Goal: Task Accomplishment & Management: Complete application form

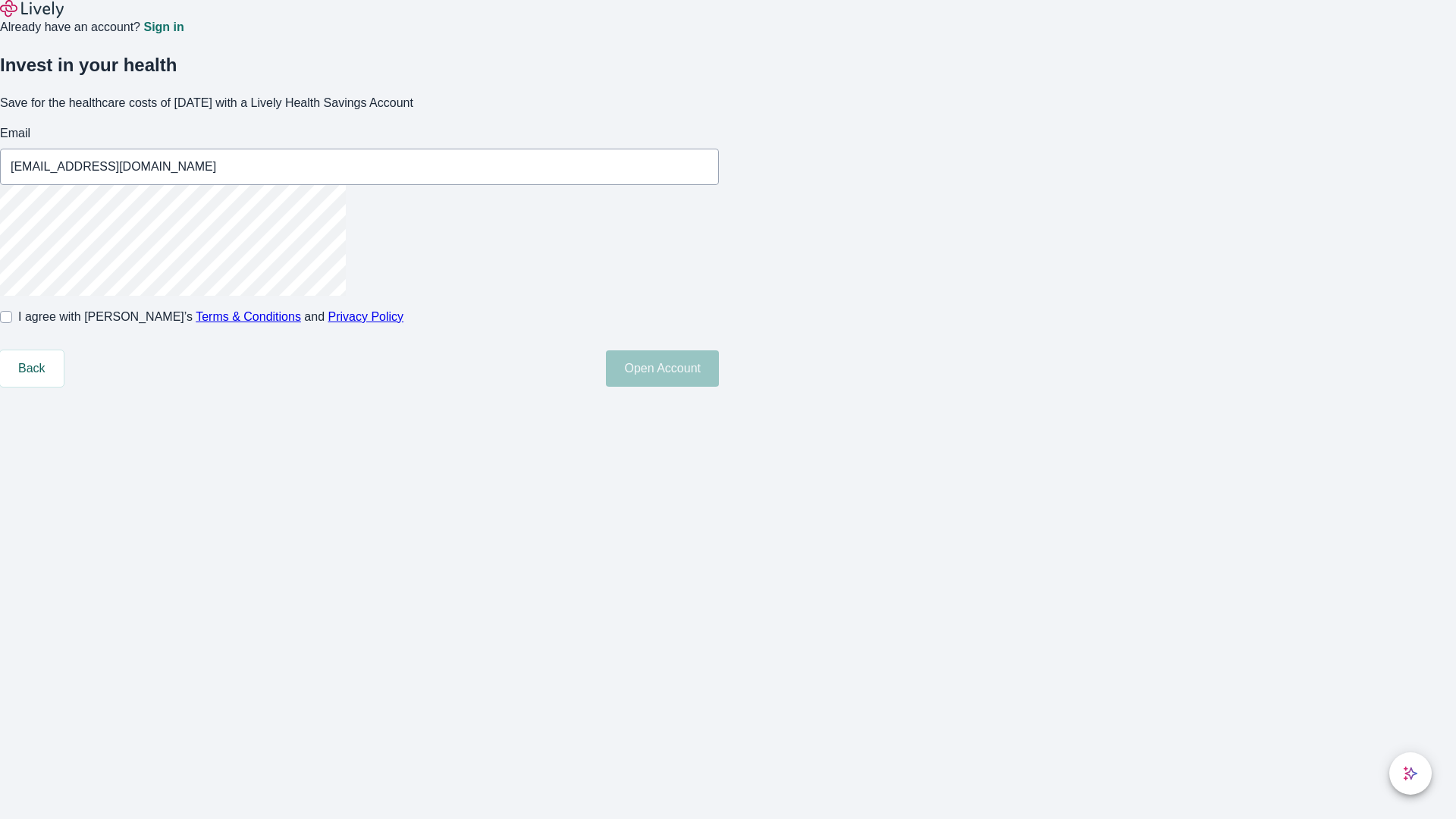
click at [12, 323] on input "I agree with Lively’s Terms & Conditions and Privacy Policy" at bounding box center [6, 317] width 12 height 12
checkbox input "true"
click at [718, 387] on button "Open Account" at bounding box center [662, 368] width 113 height 37
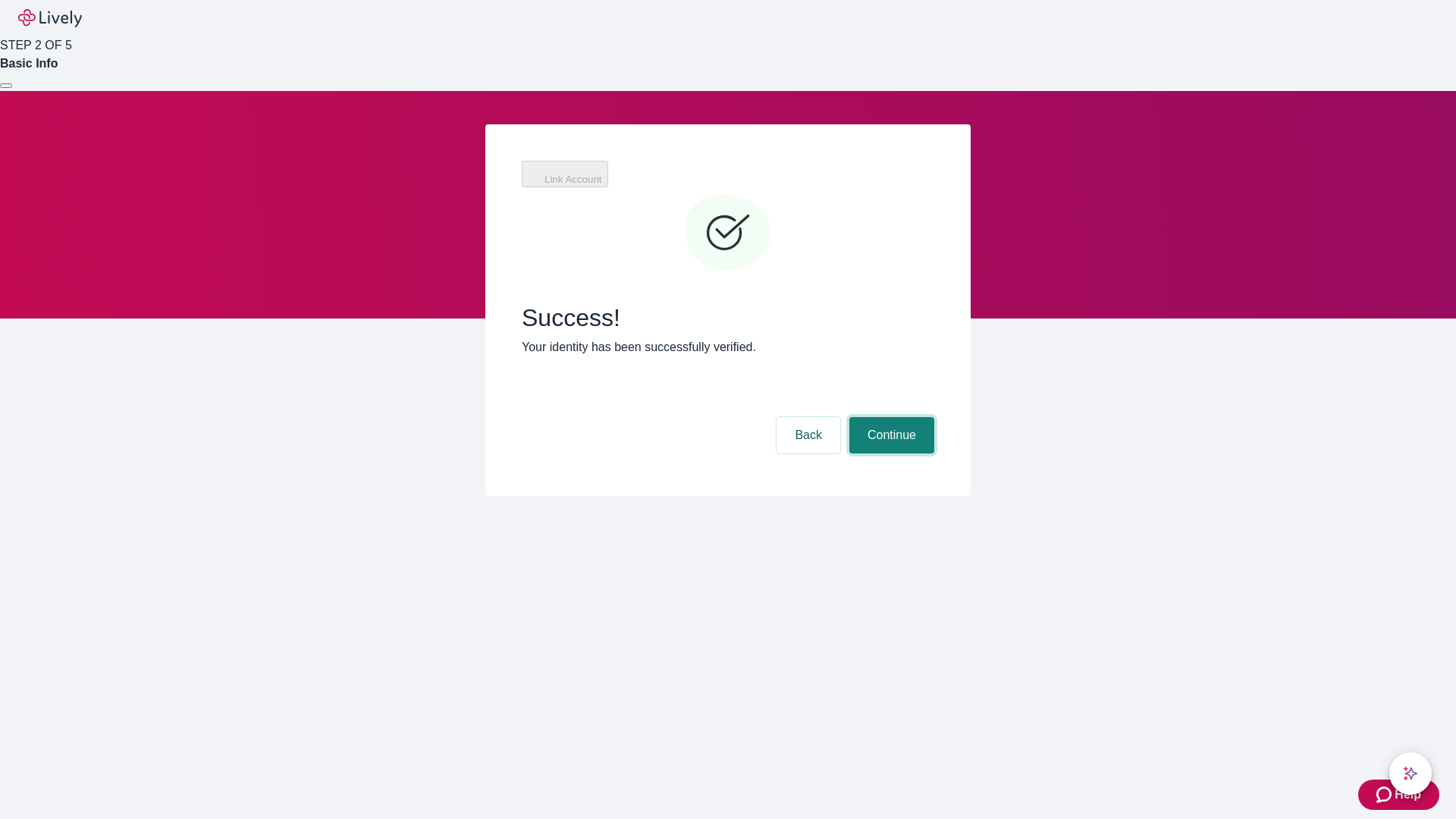
click at [889, 417] on button "Continue" at bounding box center [892, 435] width 85 height 37
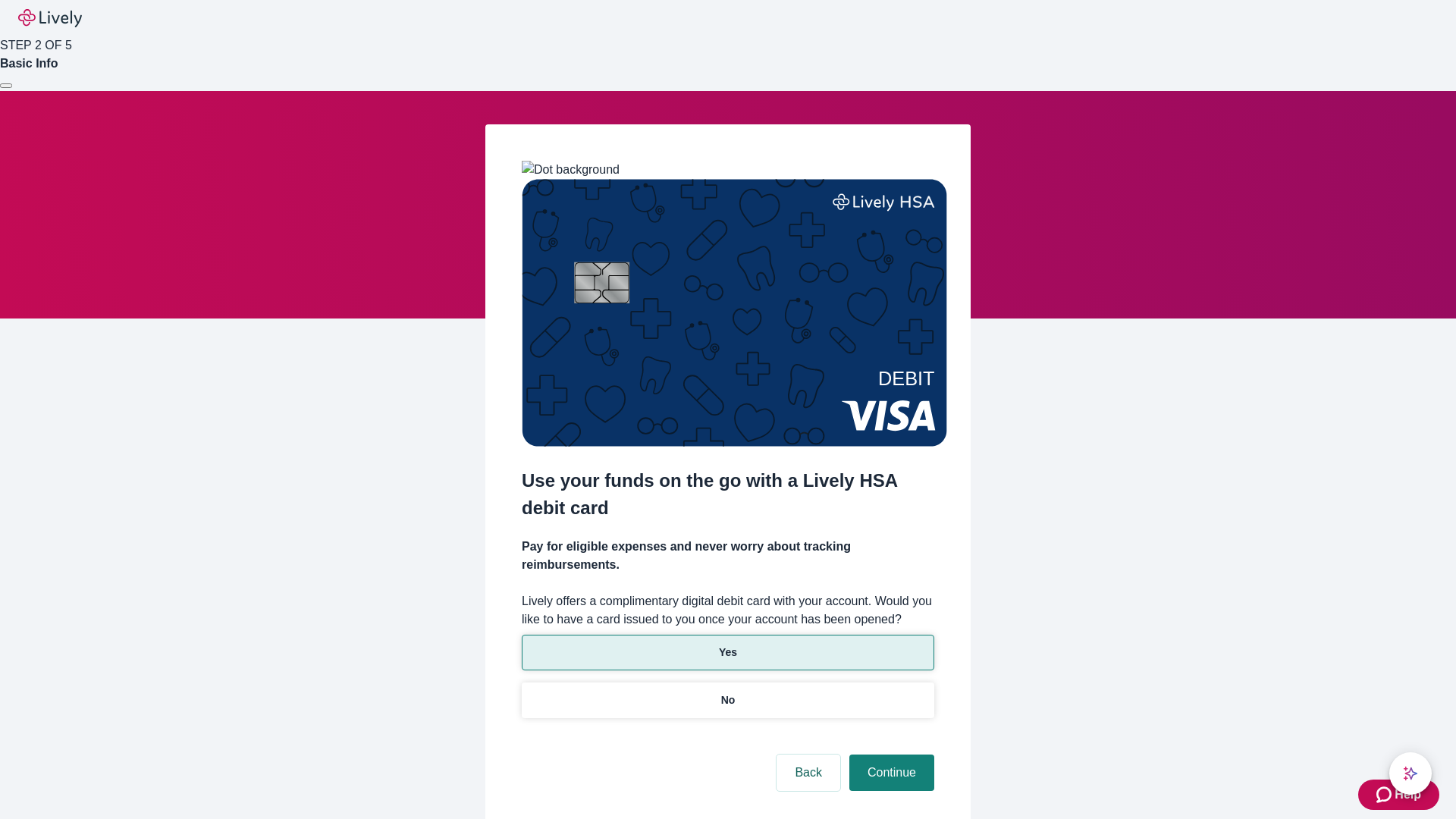
click at [727, 644] on p "Yes" at bounding box center [728, 652] width 18 height 16
click at [889, 754] on button "Continue" at bounding box center [892, 772] width 85 height 37
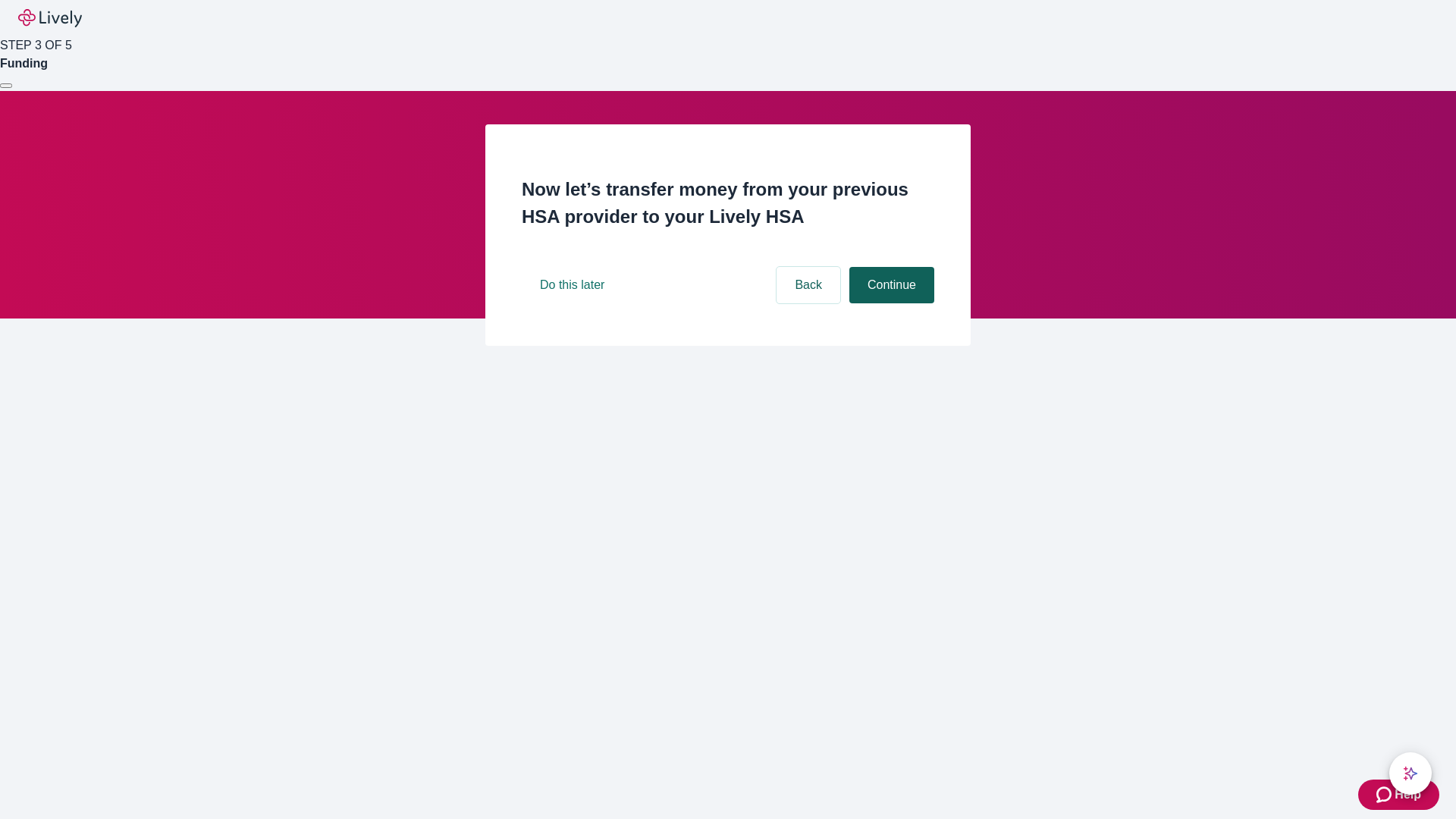
click at [889, 304] on button "Continue" at bounding box center [892, 285] width 85 height 37
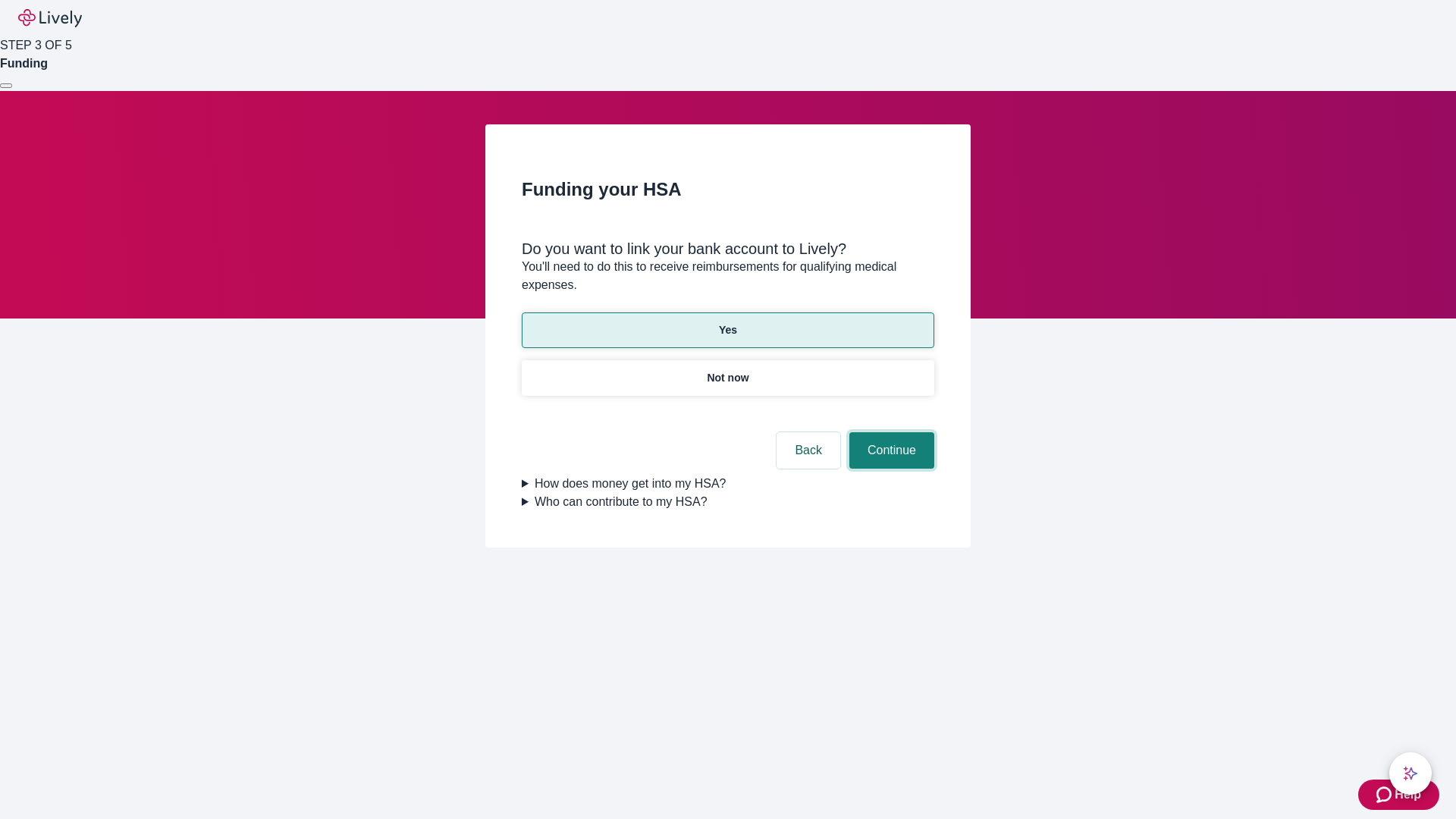
click at [889, 432] on button "Continue" at bounding box center [892, 451] width 85 height 37
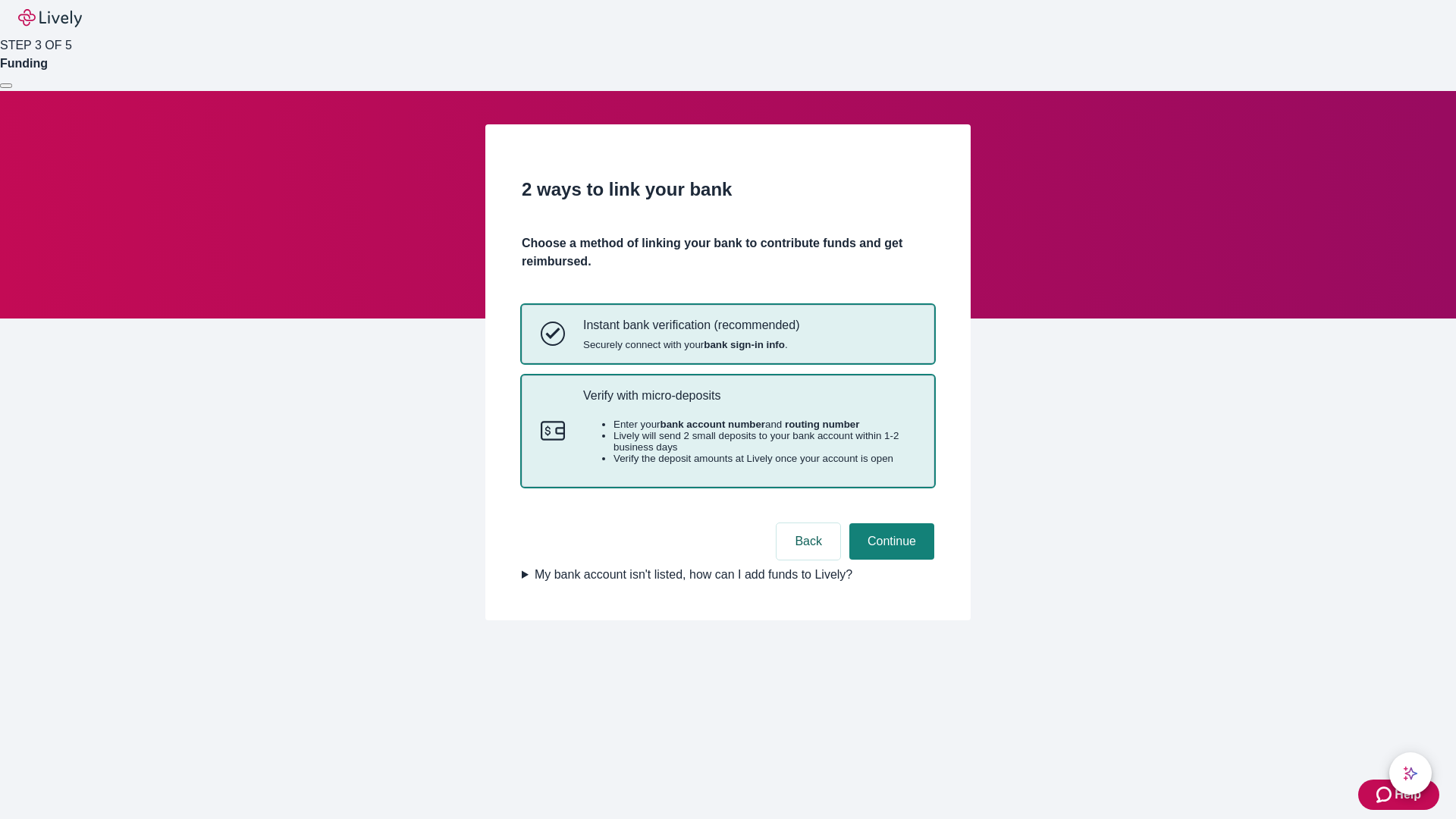
click at [748, 403] on p "Verify with micro-deposits" at bounding box center [749, 395] width 332 height 14
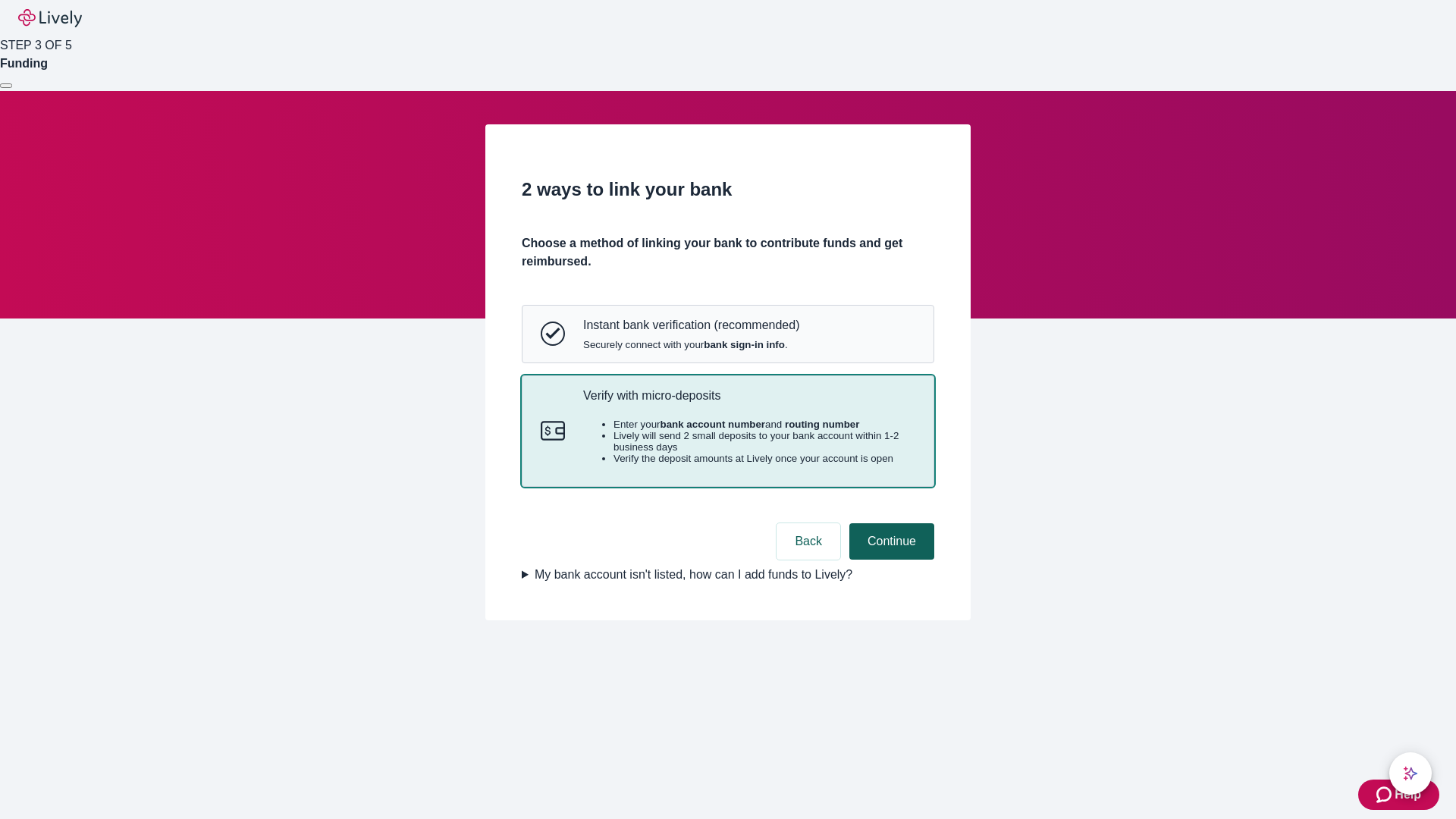
click at [889, 560] on button "Continue" at bounding box center [892, 541] width 85 height 37
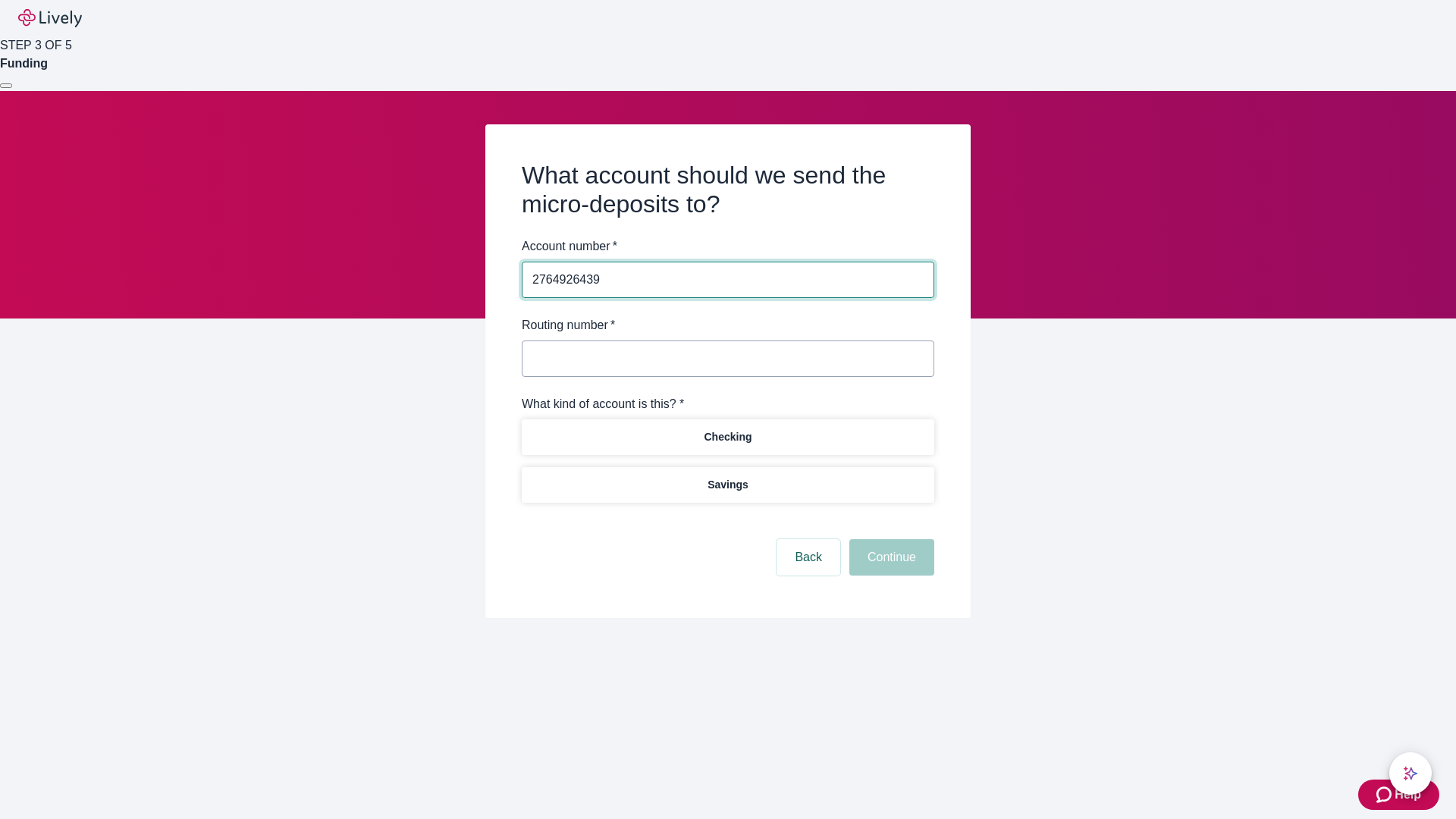
type input "2764926439"
type input "122000661"
